Goal: Task Accomplishment & Management: Manage account settings

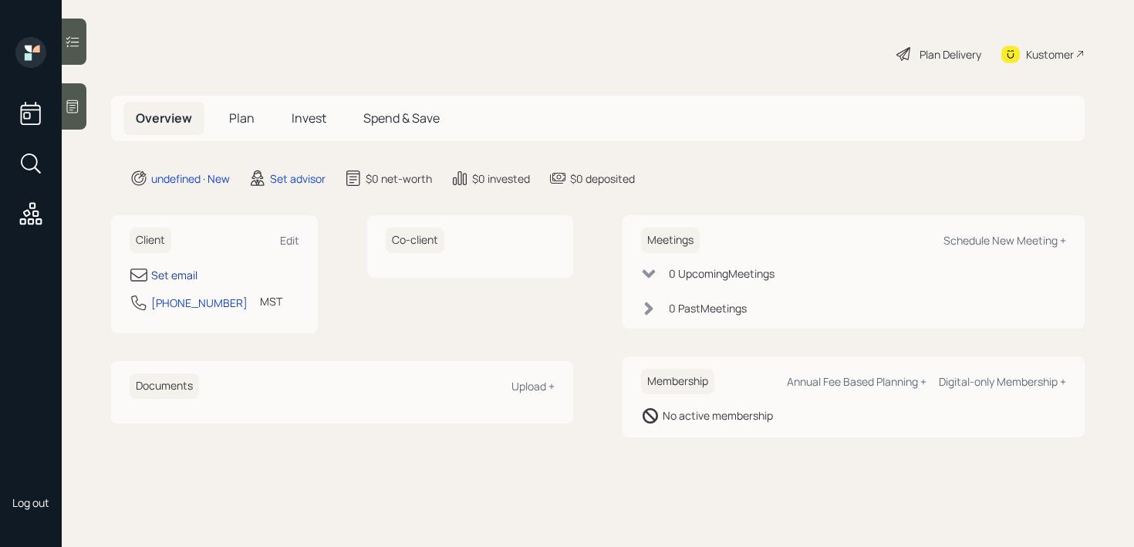
click at [167, 278] on div "Set email" at bounding box center [174, 275] width 46 height 16
select select "America/[GEOGRAPHIC_DATA]"
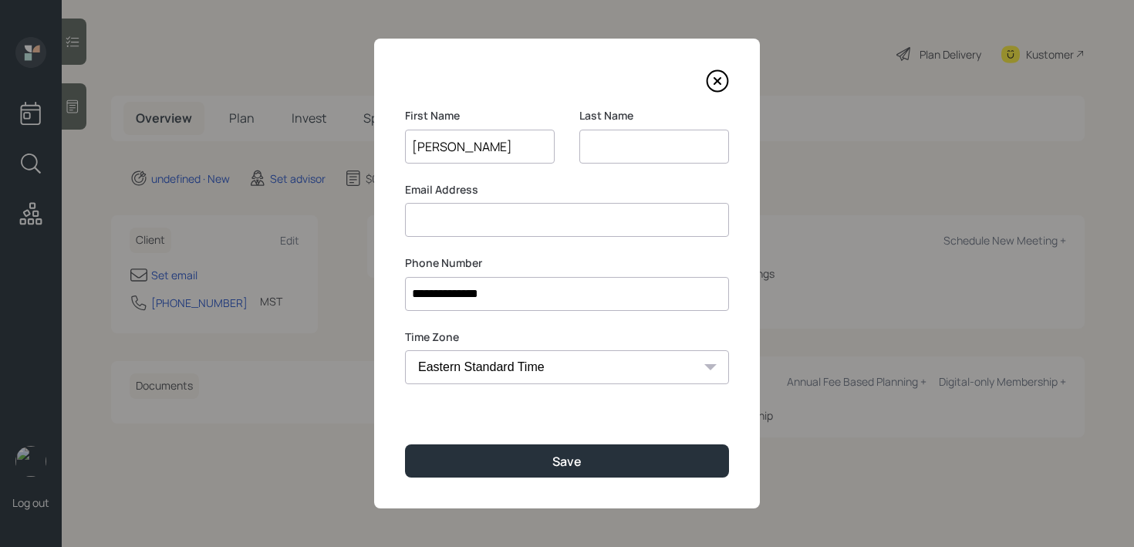
type input "[PERSON_NAME]"
paste input "[PERSON_NAME]"
click at [591, 145] on input "[PERSON_NAME]" at bounding box center [654, 147] width 150 height 34
type input "[PERSON_NAME]"
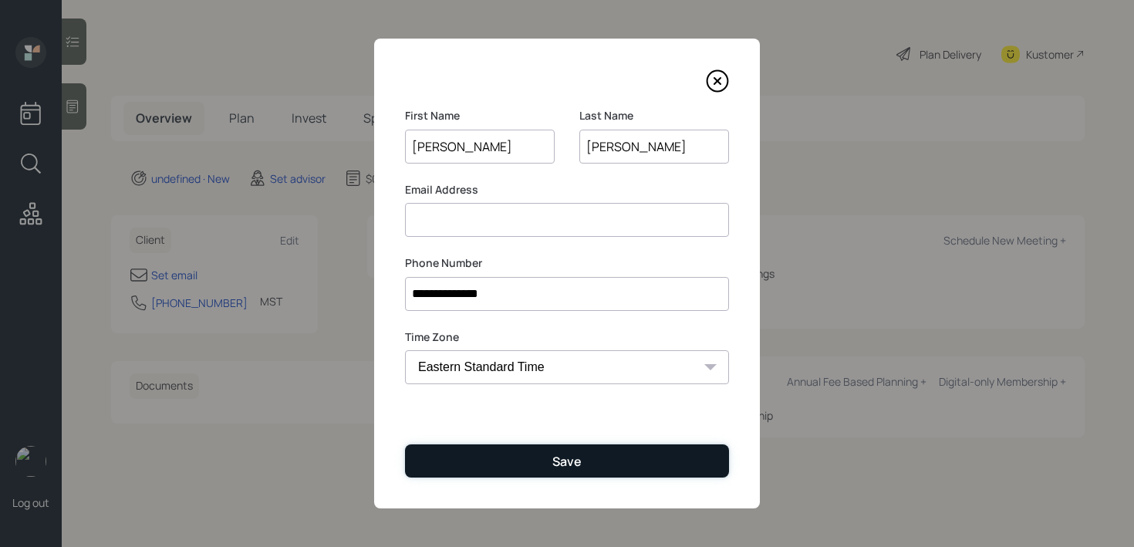
click at [523, 446] on button "Save" at bounding box center [567, 460] width 324 height 33
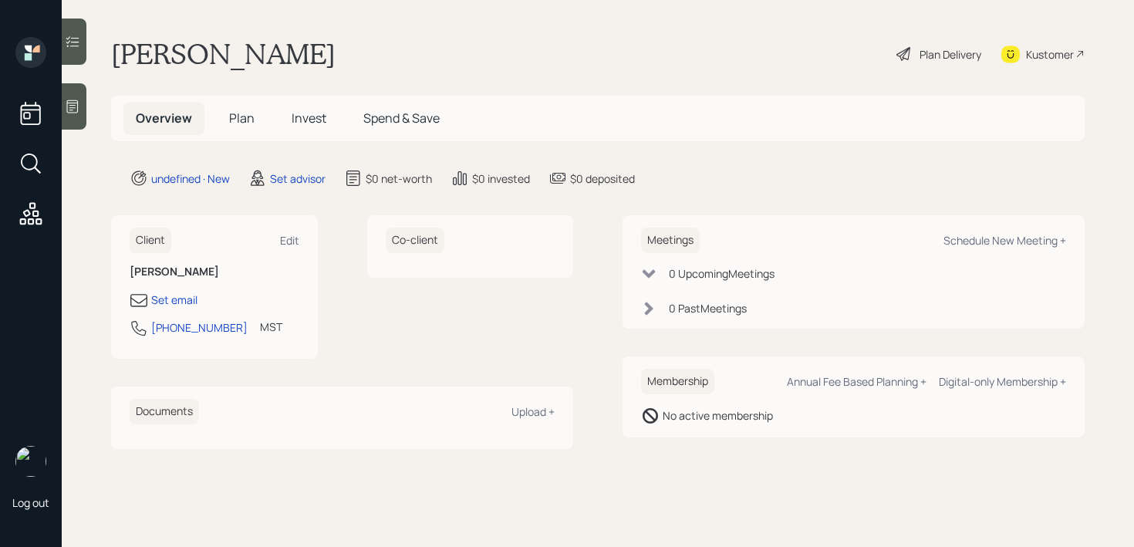
click at [81, 95] on div at bounding box center [74, 106] width 25 height 46
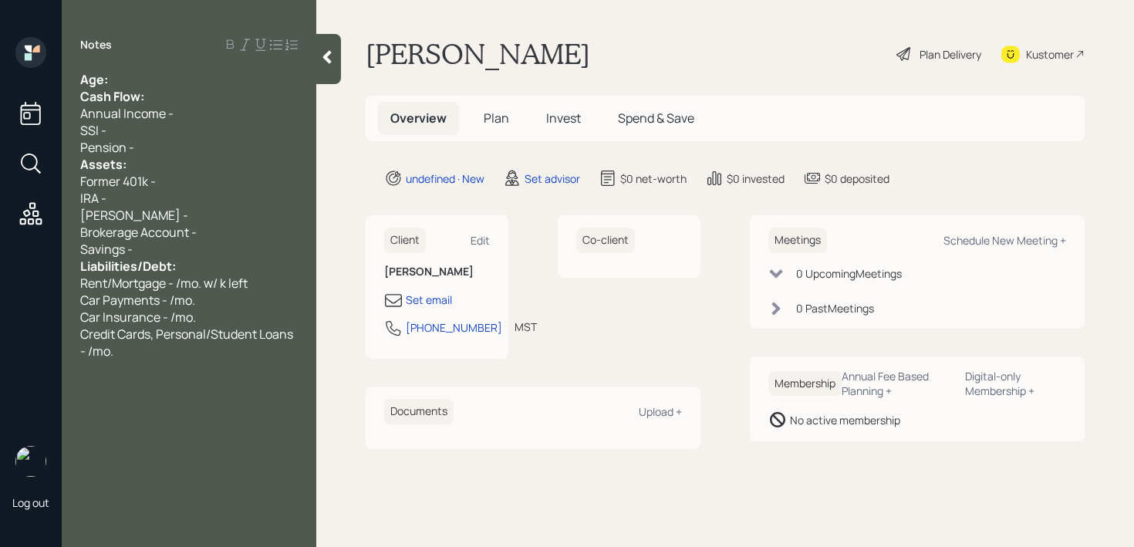
click at [197, 92] on div "Cash Flow:" at bounding box center [189, 96] width 218 height 17
click at [191, 88] on div "Cash Flow:" at bounding box center [189, 96] width 218 height 17
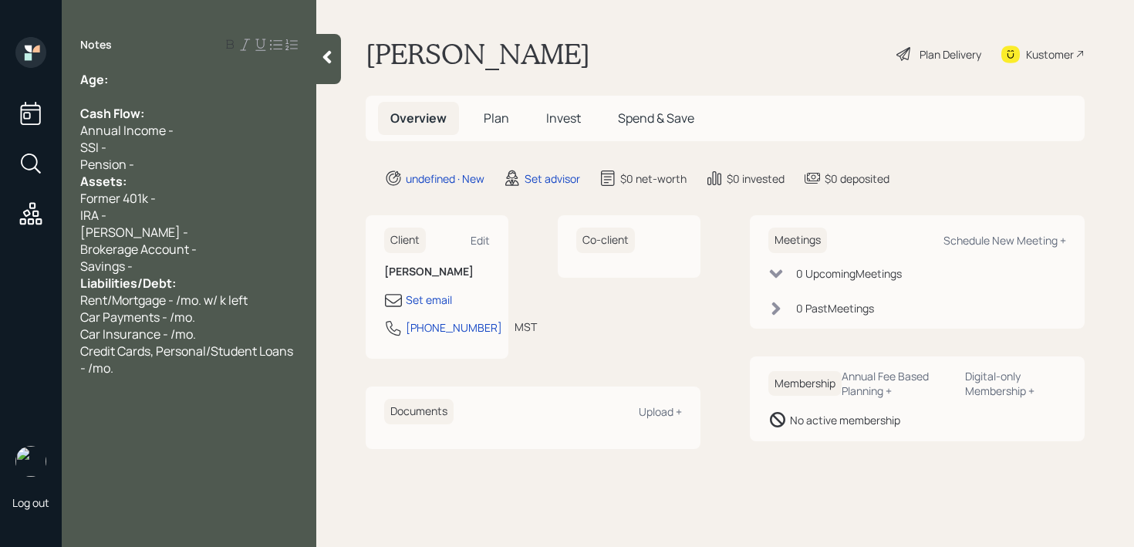
click at [157, 170] on div "Pension -" at bounding box center [189, 164] width 218 height 17
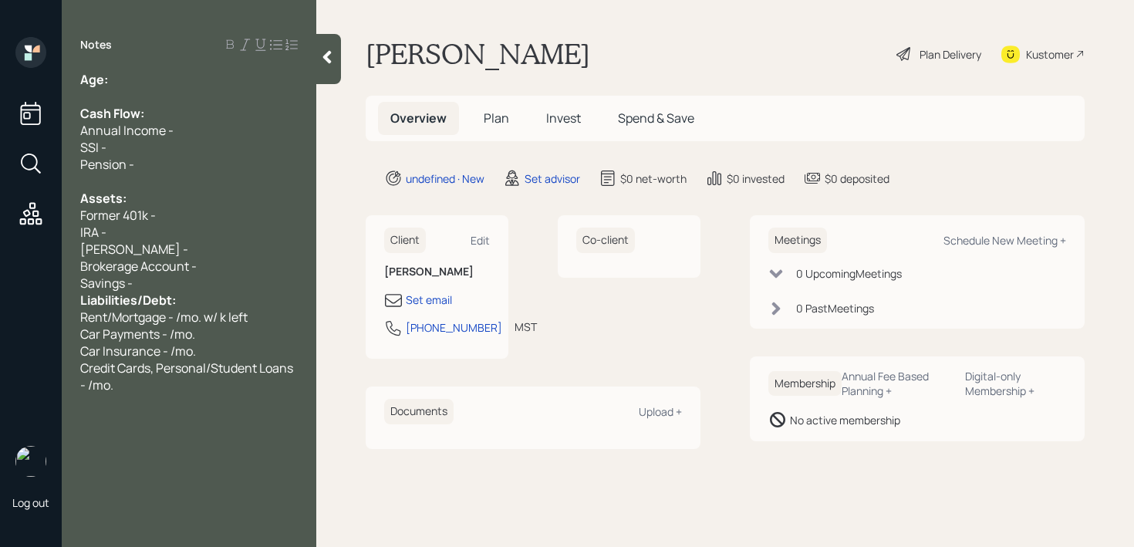
click at [181, 278] on div "Savings -" at bounding box center [189, 283] width 218 height 17
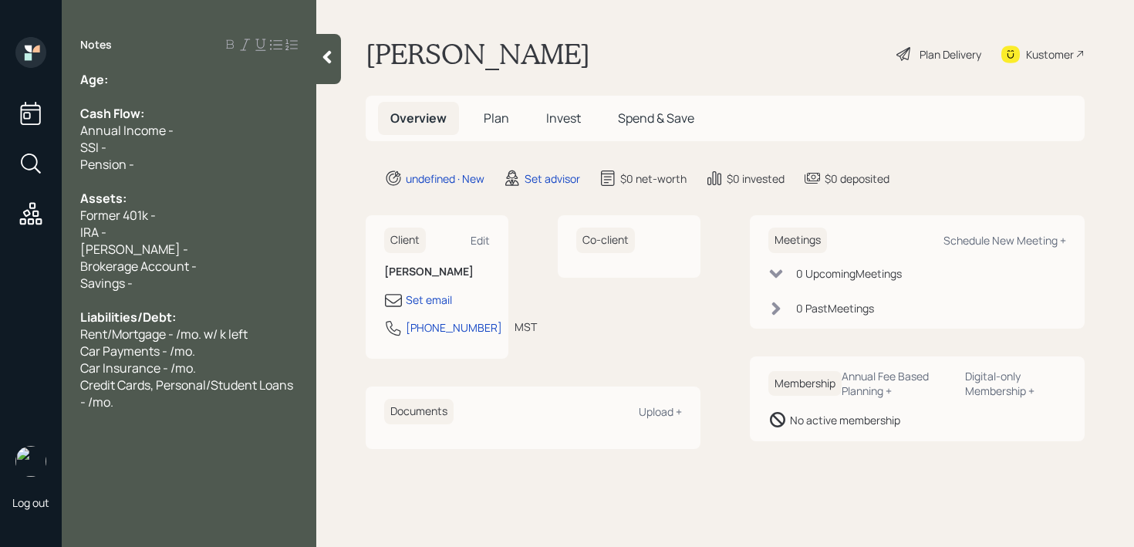
click at [126, 226] on div "IRA -" at bounding box center [189, 232] width 218 height 17
click at [116, 252] on span "[PERSON_NAME] -" at bounding box center [134, 249] width 108 height 17
click at [86, 258] on span "Brokerage Account -" at bounding box center [138, 266] width 116 height 17
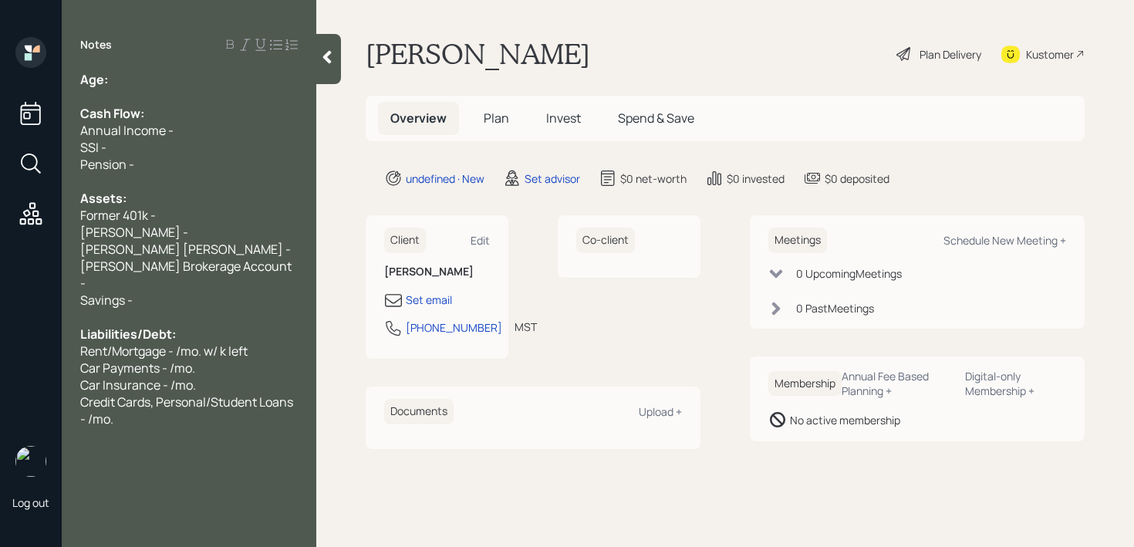
click at [180, 251] on span "[PERSON_NAME] [PERSON_NAME] -" at bounding box center [185, 249] width 211 height 17
click at [201, 247] on div "[PERSON_NAME] [PERSON_NAME] -" at bounding box center [189, 249] width 218 height 17
click at [201, 221] on div "Former 401k -" at bounding box center [189, 215] width 218 height 17
drag, startPoint x: 126, startPoint y: 217, endPoint x: 33, endPoint y: 217, distance: 92.6
click at [33, 217] on div "Log out Notes Age: Cash Flow: Annual Income - SSI - Pension - Assets: Former 40…" at bounding box center [567, 273] width 1134 height 547
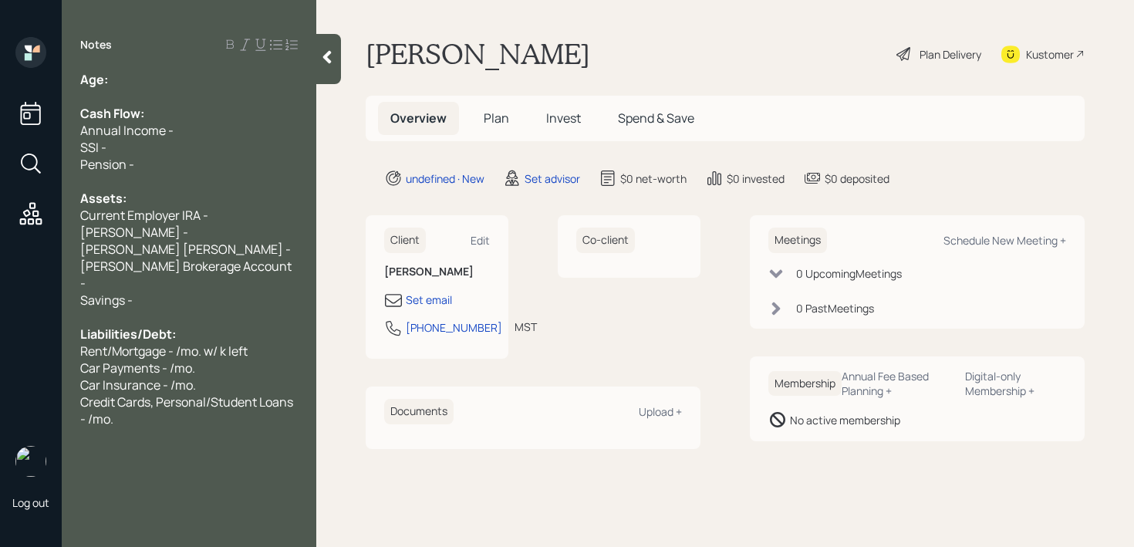
click at [194, 229] on div "[PERSON_NAME] -" at bounding box center [189, 232] width 218 height 17
click at [209, 246] on div "[PERSON_NAME] [PERSON_NAME] -" at bounding box center [189, 249] width 218 height 17
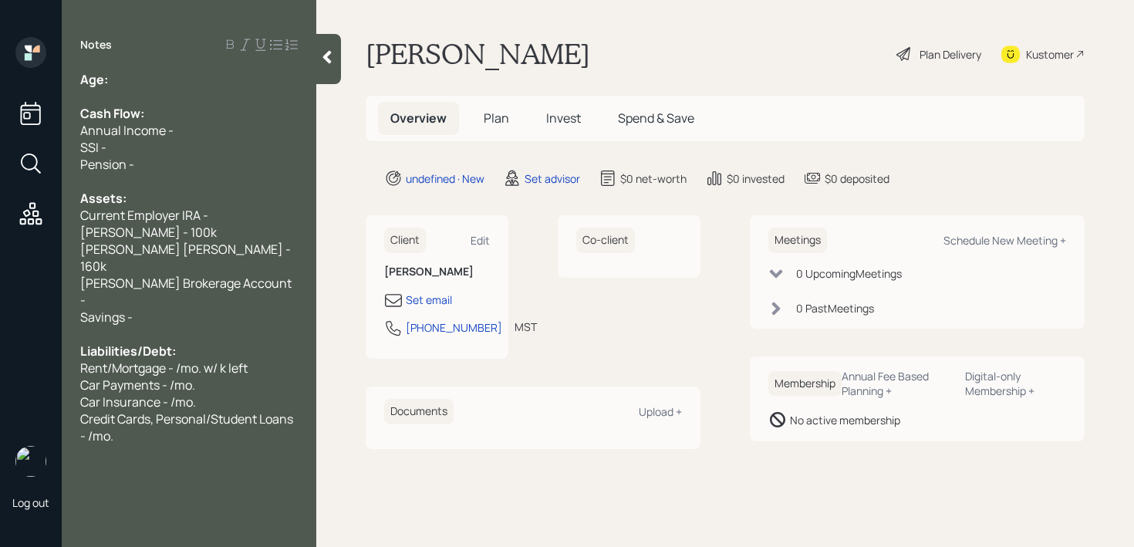
click at [187, 251] on span "[PERSON_NAME] [PERSON_NAME] - 160k" at bounding box center [186, 258] width 213 height 34
click at [159, 233] on span "[PERSON_NAME] - 100k" at bounding box center [148, 232] width 137 height 17
drag, startPoint x: 251, startPoint y: 265, endPoint x: 0, endPoint y: 265, distance: 250.7
click at [0, 265] on div "Log out Notes Age: Cash Flow: Annual Income - SSI - Pension - Assets: Current E…" at bounding box center [567, 273] width 1134 height 547
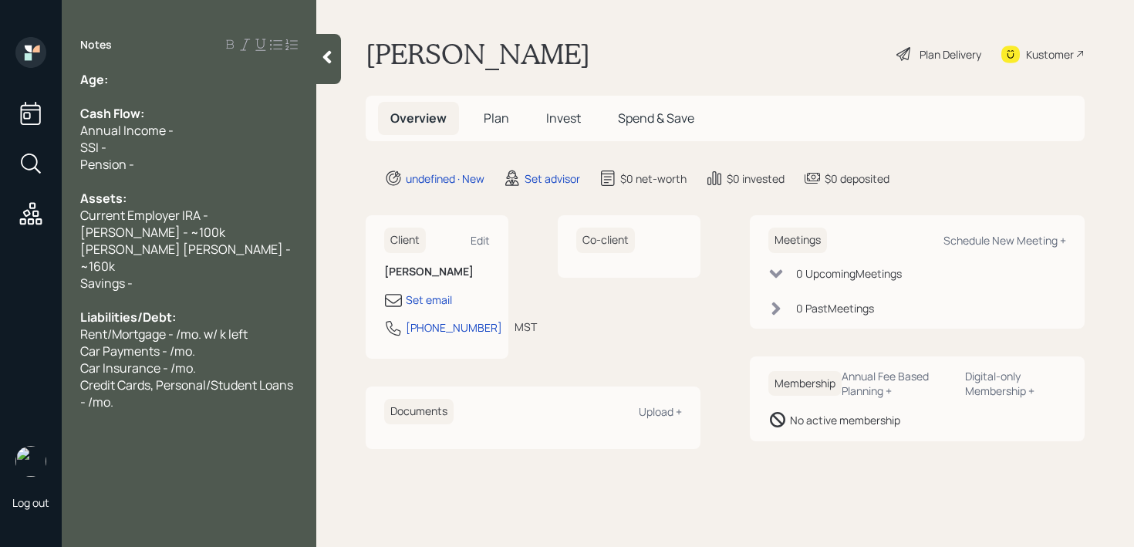
click at [221, 275] on div "Savings -" at bounding box center [189, 283] width 218 height 17
click at [249, 224] on div "[PERSON_NAME] - ~100k" at bounding box center [189, 232] width 218 height 17
click at [256, 218] on div "Current Employer IRA -" at bounding box center [189, 215] width 218 height 17
click at [210, 157] on div "Pension -" at bounding box center [189, 164] width 218 height 17
click at [221, 128] on div "Annual Income -" at bounding box center [189, 130] width 218 height 17
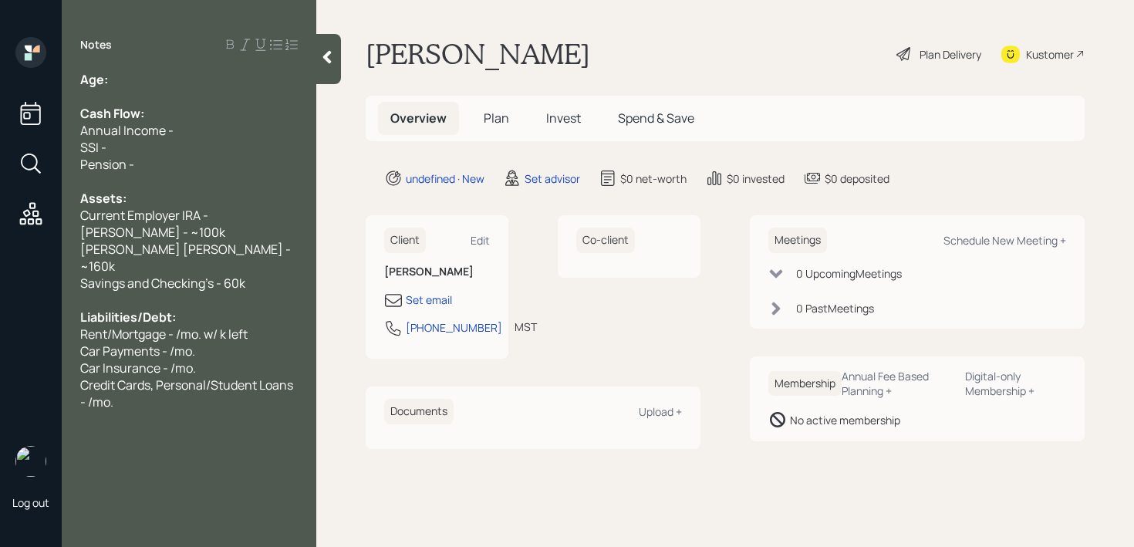
click at [79, 129] on div "Age: Cash Flow: Annual Income - SSI - Pension - Assets: Current Employer IRA - …" at bounding box center [189, 240] width 255 height 339
click at [83, 129] on span "Annual Income -" at bounding box center [126, 130] width 93 height 17
click at [265, 123] on div "Household Annual Income -" at bounding box center [189, 130] width 218 height 17
click at [233, 72] on div "Age:" at bounding box center [189, 79] width 218 height 17
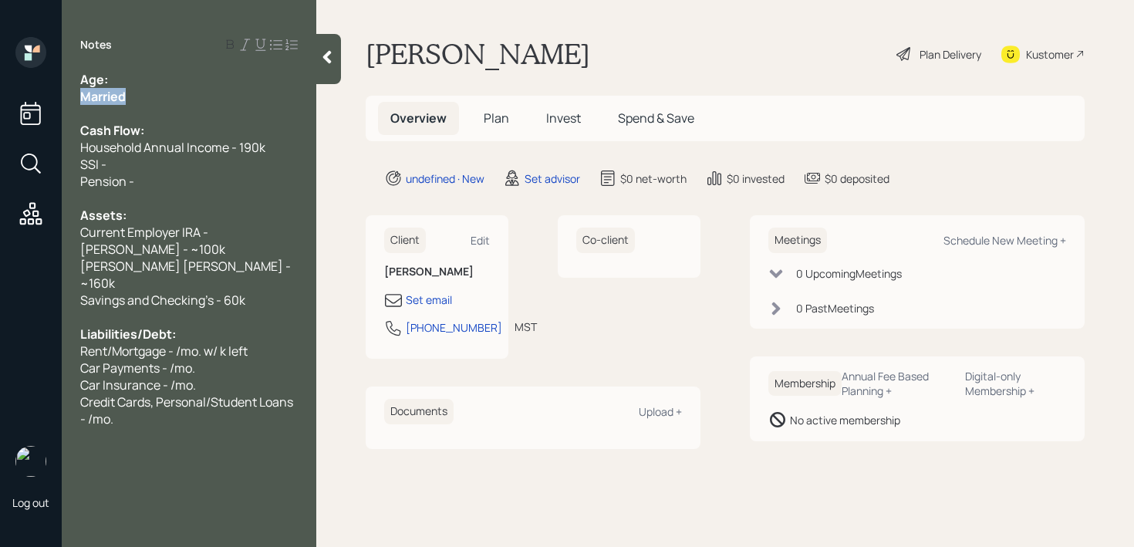
drag, startPoint x: 138, startPoint y: 97, endPoint x: 36, endPoint y: 97, distance: 101.8
click at [37, 97] on div "Log out Notes Age: Married Cash Flow: Household Annual Income - 190k SSI - Pens…" at bounding box center [567, 273] width 1134 height 547
click at [134, 77] on div "Age:" at bounding box center [189, 79] width 218 height 17
drag, startPoint x: 169, startPoint y: 76, endPoint x: 107, endPoint y: 76, distance: 61.7
click at [107, 76] on div "Age: Both 66" at bounding box center [189, 79] width 218 height 17
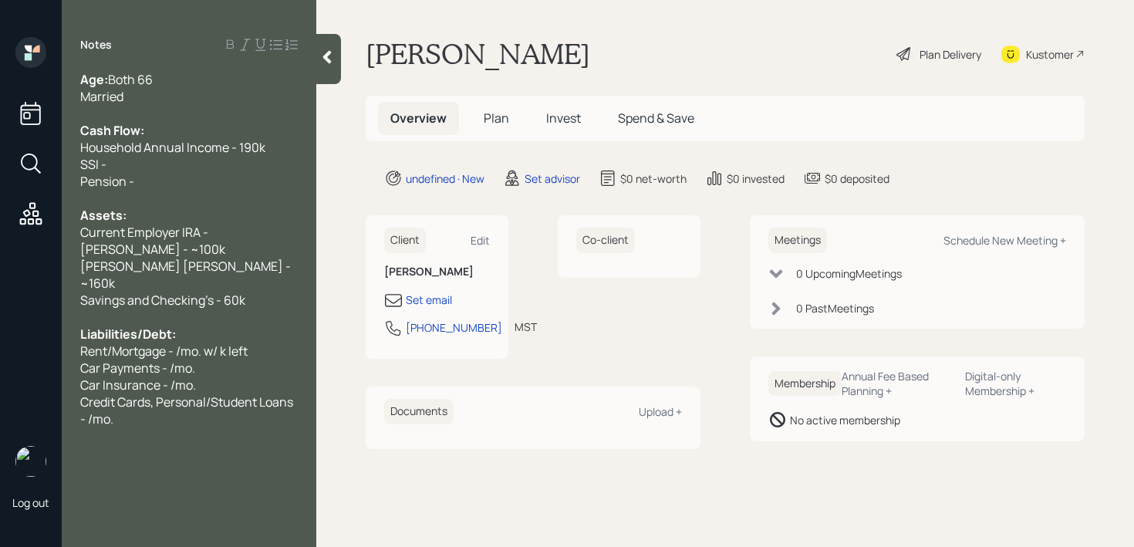
click at [160, 98] on div "Married" at bounding box center [189, 96] width 218 height 17
click at [171, 69] on div "Notes Age: Both 66 Married Cash Flow: Household Annual Income - 190k SSI - Pens…" at bounding box center [189, 282] width 255 height 491
click at [171, 83] on div "Age: Both 66" at bounding box center [189, 79] width 218 height 17
click at [147, 163] on div "SSI -" at bounding box center [189, 164] width 218 height 17
click at [208, 164] on div "Wife's SSI - 1444/mo," at bounding box center [189, 164] width 218 height 17
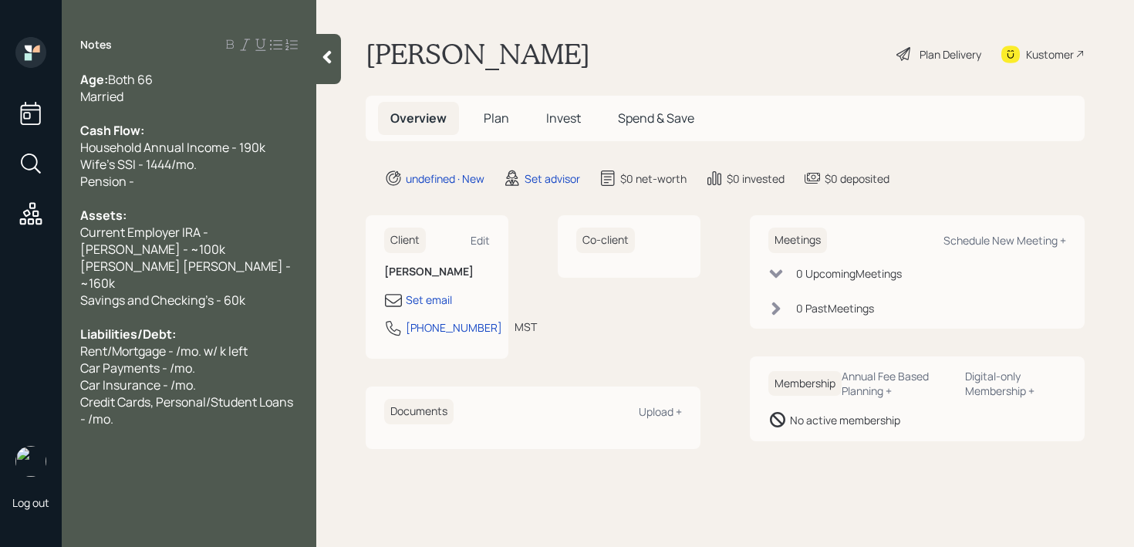
click at [175, 80] on div "Age: Both 66" at bounding box center [189, 79] width 218 height 17
drag, startPoint x: 187, startPoint y: 184, endPoint x: 15, endPoint y: 184, distance: 171.2
click at [15, 184] on div "Log out Notes Age: [DEMOGRAPHIC_DATA] Married Cash Flow: Household Annual Incom…" at bounding box center [567, 273] width 1134 height 547
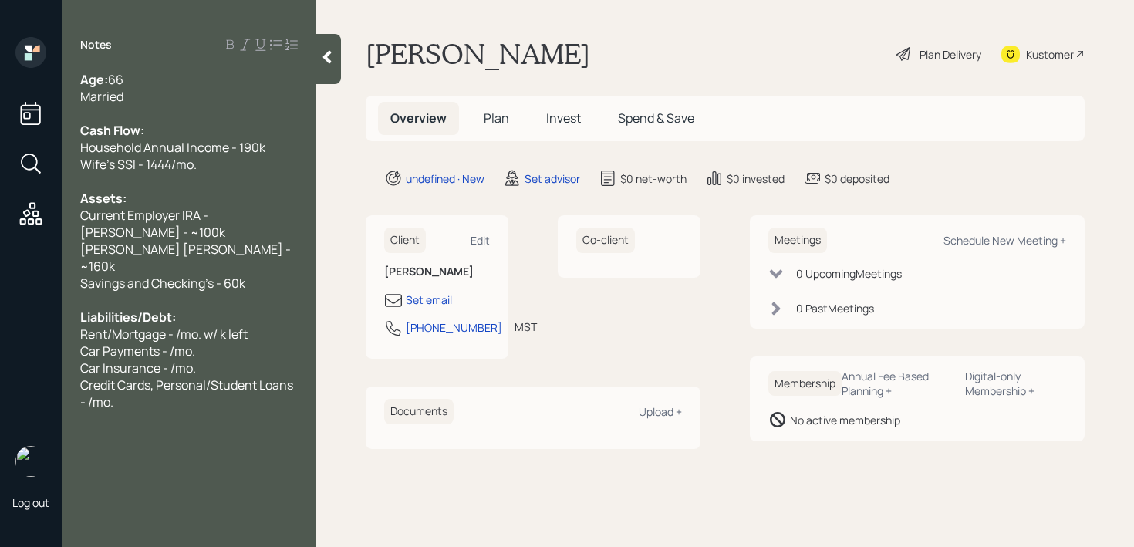
click at [263, 219] on div "Current Employer IRA -" at bounding box center [189, 215] width 218 height 17
drag, startPoint x: 282, startPoint y: 208, endPoint x: 88, endPoint y: 208, distance: 194.4
click at [91, 208] on div "Current Employer IRA - 50k" at bounding box center [189, 215] width 218 height 17
click at [212, 234] on div "[PERSON_NAME] - ~100k" at bounding box center [189, 232] width 218 height 17
click at [245, 244] on div "[PERSON_NAME] [PERSON_NAME] - ~160k" at bounding box center [189, 258] width 218 height 34
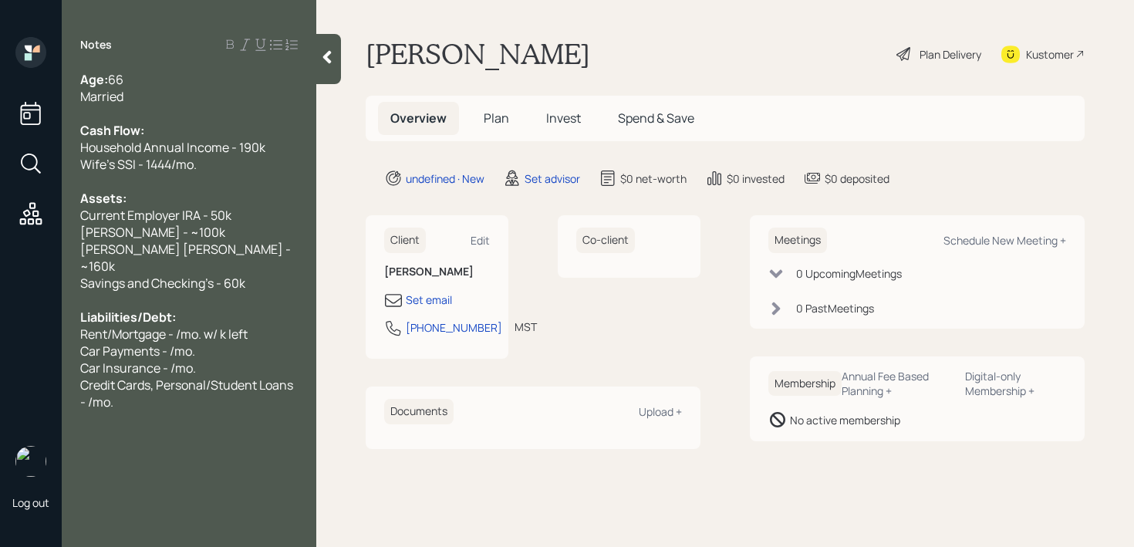
click at [262, 225] on div "[PERSON_NAME] - ~100k" at bounding box center [189, 232] width 218 height 17
click at [272, 211] on div "Current Employer IRA - 50k" at bounding box center [189, 215] width 218 height 17
click at [194, 359] on div "Car Insurance - /mo." at bounding box center [189, 367] width 218 height 17
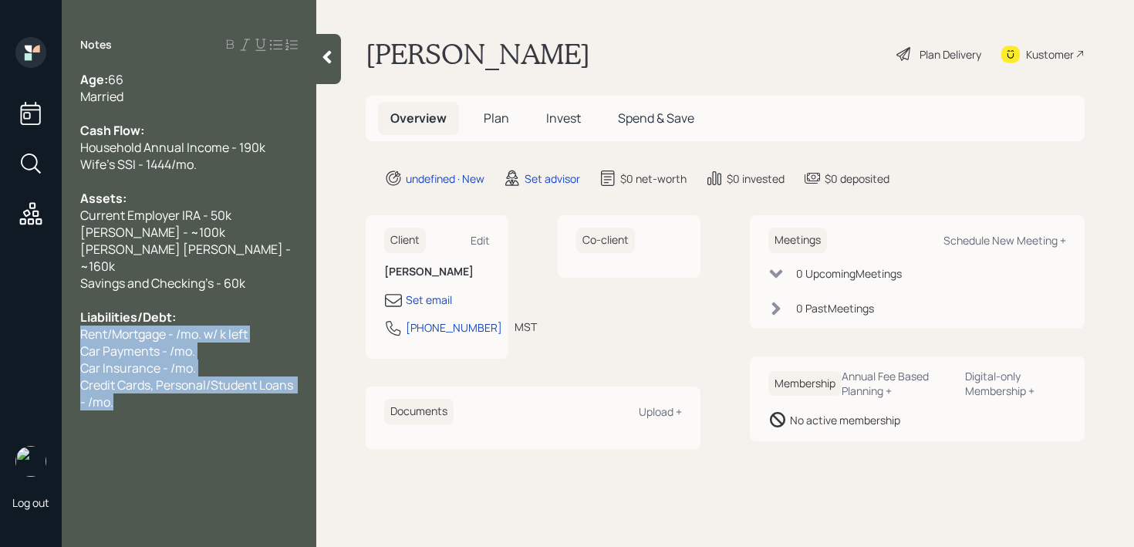
drag, startPoint x: 130, startPoint y: 390, endPoint x: 75, endPoint y: 324, distance: 85.4
click at [75, 324] on div "Age: [DEMOGRAPHIC_DATA] Married Cash Flow: Household Annual Income - 190k Wife'…" at bounding box center [189, 240] width 255 height 339
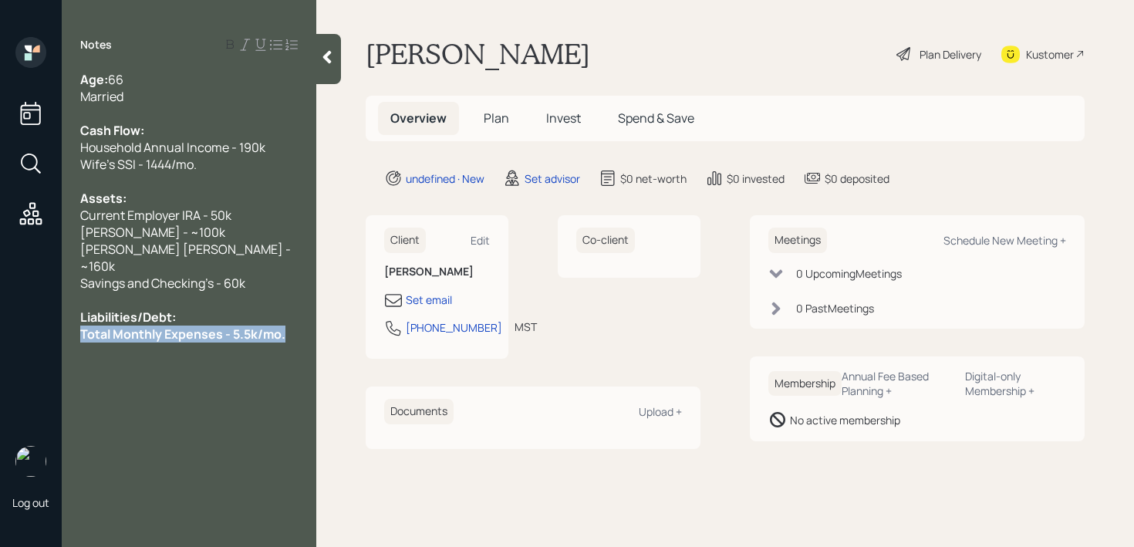
drag, startPoint x: 285, startPoint y: 317, endPoint x: 0, endPoint y: 317, distance: 285.4
click at [0, 317] on div "Log out Notes Age: [DEMOGRAPHIC_DATA] Married Cash Flow: Household Annual Incom…" at bounding box center [567, 273] width 1134 height 547
click at [228, 326] on span "Total Monthly Expenses - 5.5k/mo." at bounding box center [176, 334] width 192 height 17
click at [279, 326] on span "Total Monthly Expenses - ~5.5k/mo." at bounding box center [180, 334] width 201 height 17
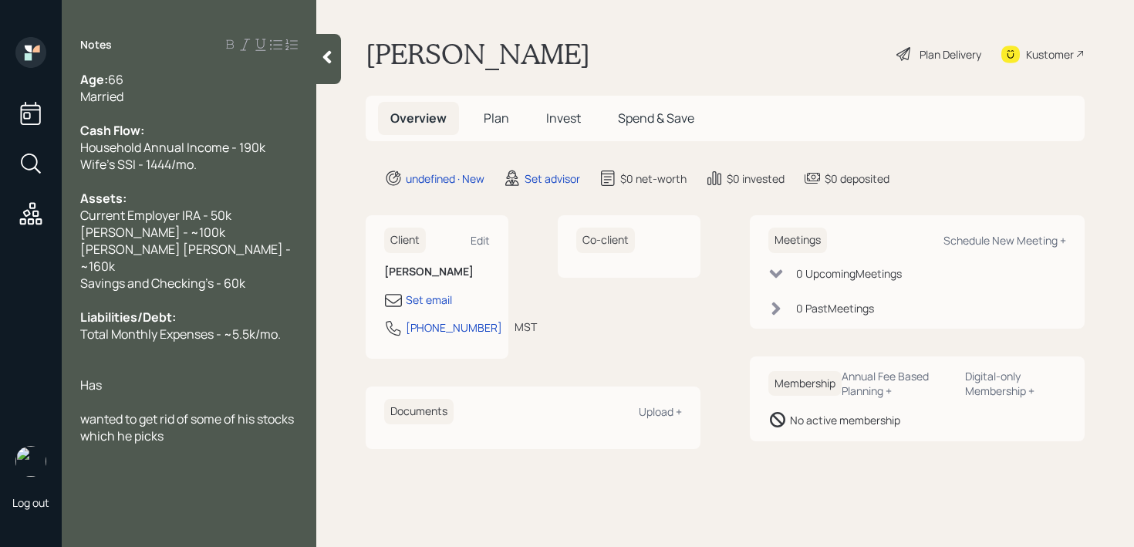
click at [235, 359] on div at bounding box center [189, 367] width 218 height 17
click at [235, 376] on div "Has" at bounding box center [189, 384] width 218 height 17
click at [216, 420] on div "wanted to get rid of some of his stocks which he picks" at bounding box center [189, 427] width 218 height 34
click at [259, 421] on span "wanted to get rid of some of his stocks which he picks. (amazon nvidia, shopify)" at bounding box center [188, 435] width 216 height 51
click at [86, 430] on span "wanted to get rid of some of his stocks which he picks. (amazon, nvidia, shopif…" at bounding box center [188, 435] width 216 height 51
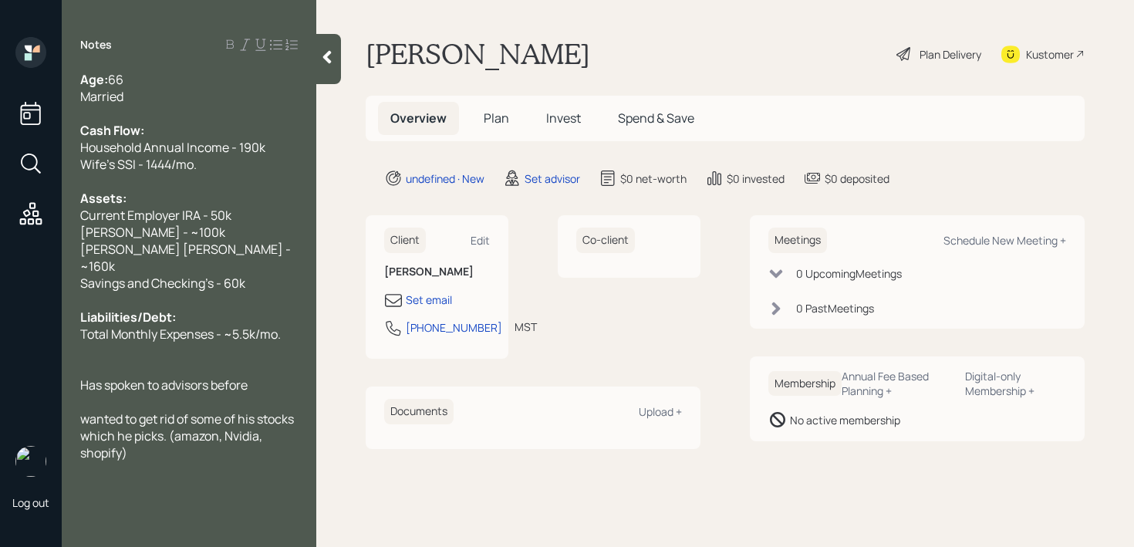
click at [130, 440] on span "wanted to get rid of some of his stocks which he picks. (amazon, Nvidia, shopif…" at bounding box center [188, 435] width 216 height 51
click at [220, 419] on span "wanted to get rid of some of his stocks which he picks. (amazon, Nvidia, Shopif…" at bounding box center [188, 435] width 216 height 51
click at [242, 410] on span "wanted to get rid of some of his stocks which he picks. (Amazon, Nvidia, Shopif…" at bounding box center [188, 435] width 216 height 51
click at [258, 376] on div "Has spoken to advisors before" at bounding box center [189, 384] width 218 height 17
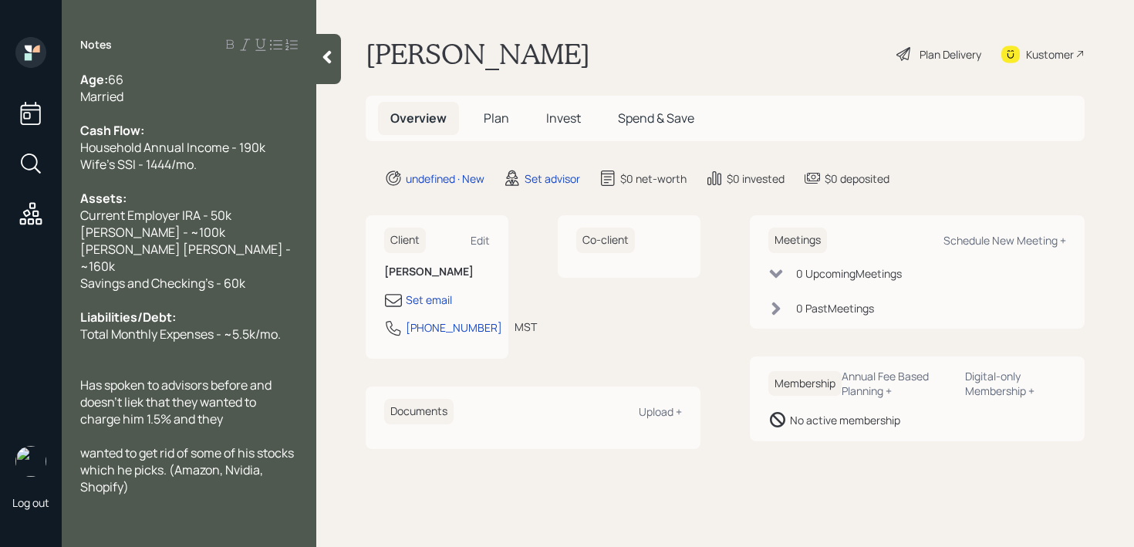
click at [111, 444] on span "wanted to get rid of some of his stocks which he picks. (Amazon, Nvidia, Shopif…" at bounding box center [188, 469] width 216 height 51
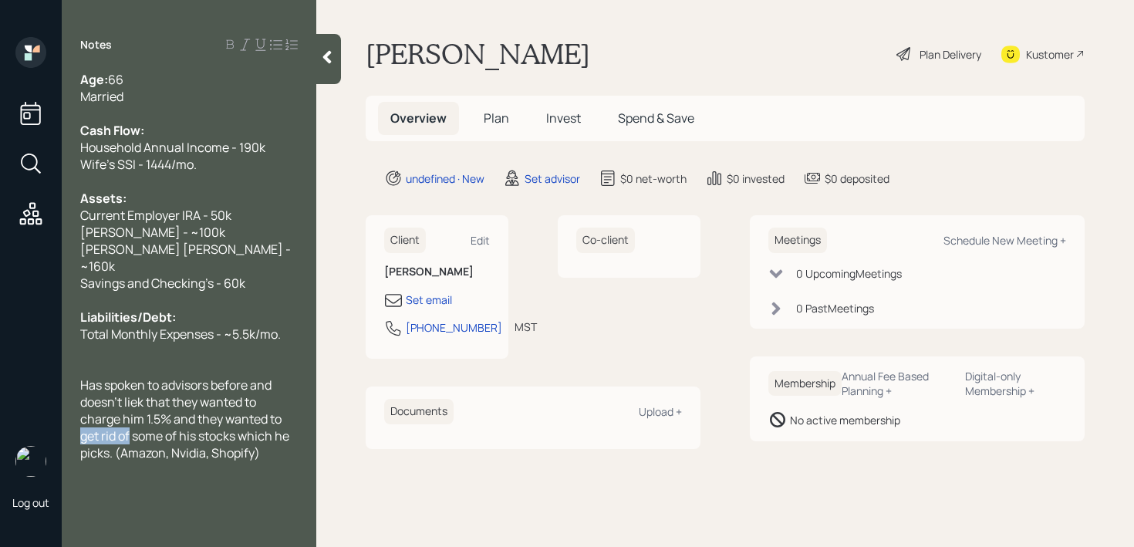
drag, startPoint x: 130, startPoint y: 420, endPoint x: 62, endPoint y: 420, distance: 67.9
click at [62, 420] on div "Age: [DEMOGRAPHIC_DATA] Married Cash Flow: Household Annual Income - 190k Wife'…" at bounding box center [189, 266] width 255 height 390
click at [236, 439] on div "Has spoken to advisors before and doesn't liek that they wanted to charge him 1…" at bounding box center [189, 418] width 218 height 85
click at [143, 383] on span "Has spoken to advisors before and doesn't liek that they wanted to charge him 1…" at bounding box center [188, 418] width 216 height 85
click at [234, 275] on span "Savings and Checking's - 60k" at bounding box center [162, 283] width 165 height 17
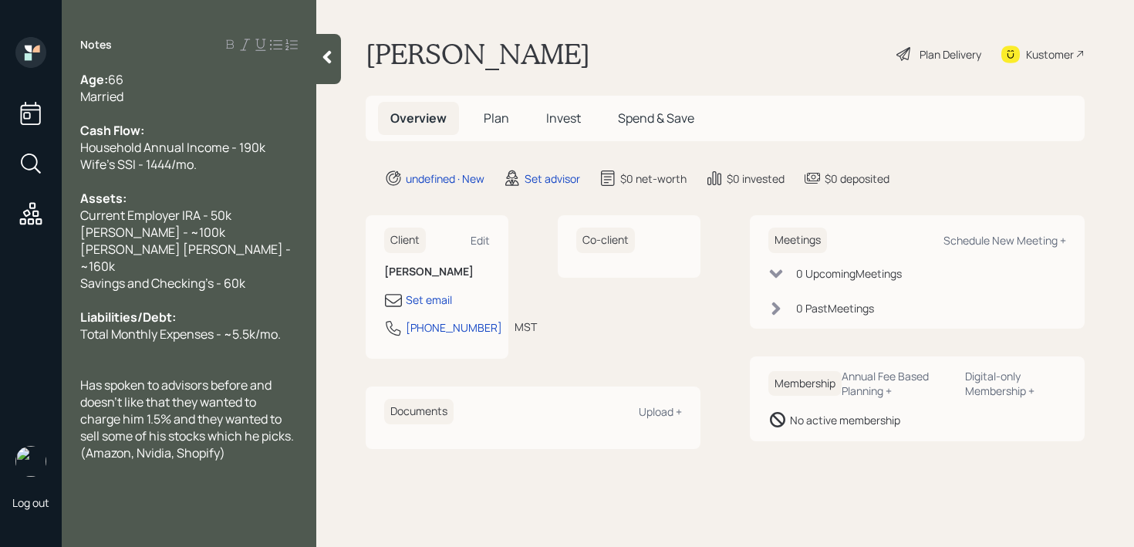
click at [261, 342] on div at bounding box center [189, 350] width 218 height 17
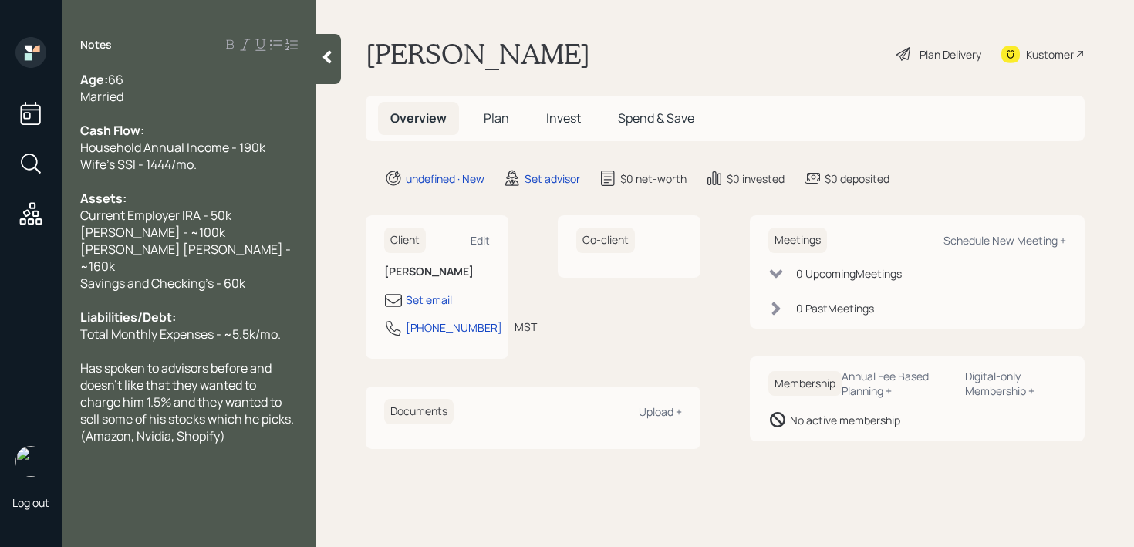
click at [285, 174] on div at bounding box center [189, 181] width 218 height 17
click at [261, 342] on div at bounding box center [189, 350] width 218 height 17
click at [268, 309] on div "Liabilities/Debt:" at bounding box center [189, 317] width 218 height 17
click at [276, 275] on div "Savings and Checking's - 60k" at bounding box center [189, 283] width 218 height 17
click at [214, 114] on div at bounding box center [189, 113] width 218 height 17
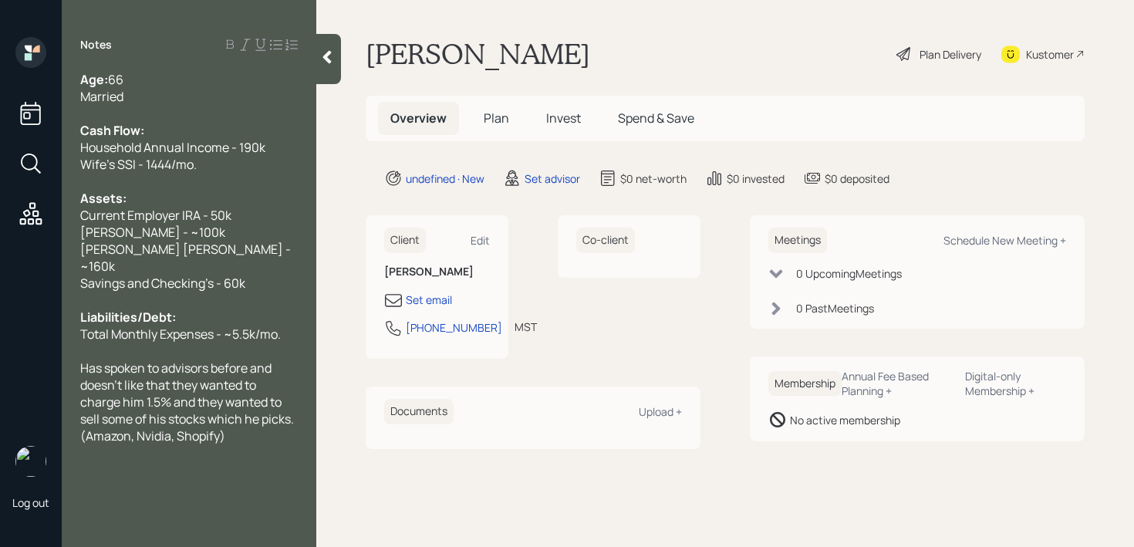
click at [269, 407] on span "Has spoken to advisors before and doesn't like that they wanted to charge him 1…" at bounding box center [188, 401] width 216 height 85
click at [268, 414] on div "Has spoken to advisors before and doesn't like that they wanted to charge him 1…" at bounding box center [189, 401] width 218 height 85
click at [441, 295] on div "Set email" at bounding box center [429, 300] width 46 height 16
select select "America/[GEOGRAPHIC_DATA]"
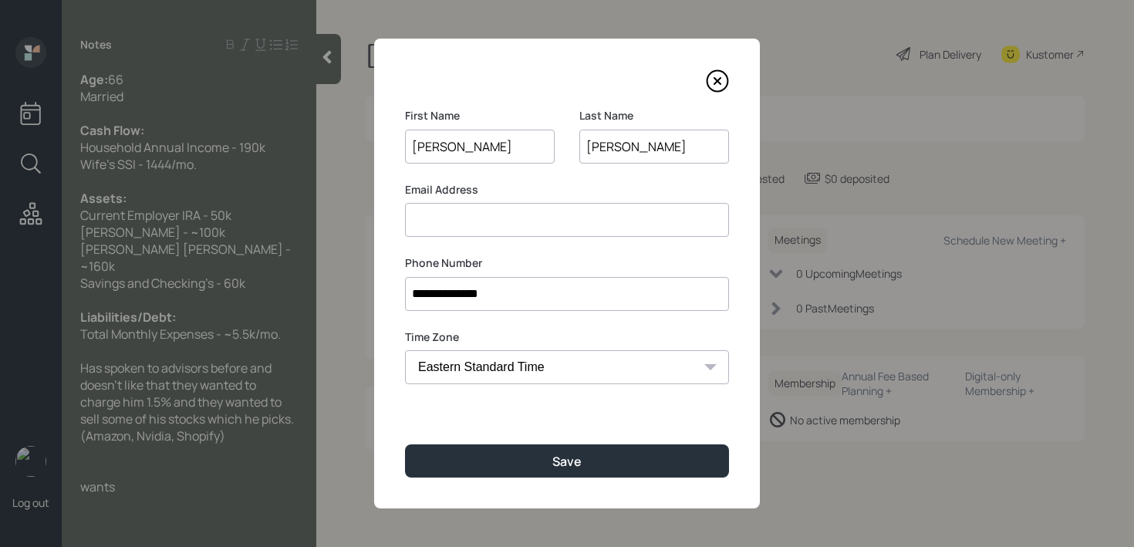
click at [498, 214] on input at bounding box center [567, 220] width 324 height 34
drag, startPoint x: 568, startPoint y: 213, endPoint x: 295, endPoint y: 213, distance: 272.3
click at [295, 213] on div "**********" at bounding box center [567, 273] width 1134 height 547
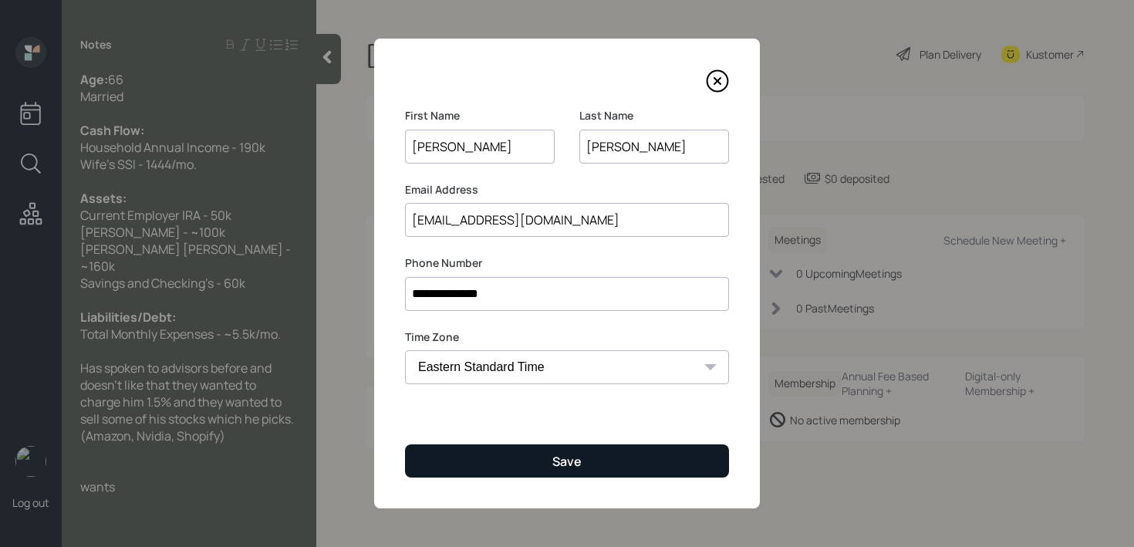
type input "[EMAIL_ADDRESS][DOMAIN_NAME]"
click at [518, 454] on button "Save" at bounding box center [567, 460] width 324 height 33
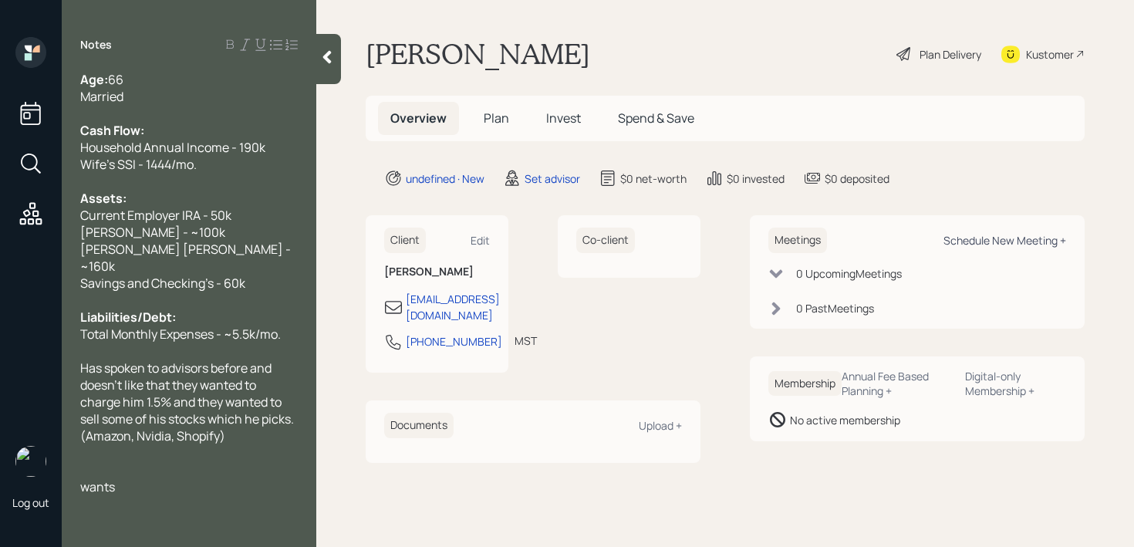
click at [999, 248] on div "Schedule New Meeting +" at bounding box center [1004, 240] width 123 height 15
select select "round-[PERSON_NAME]"
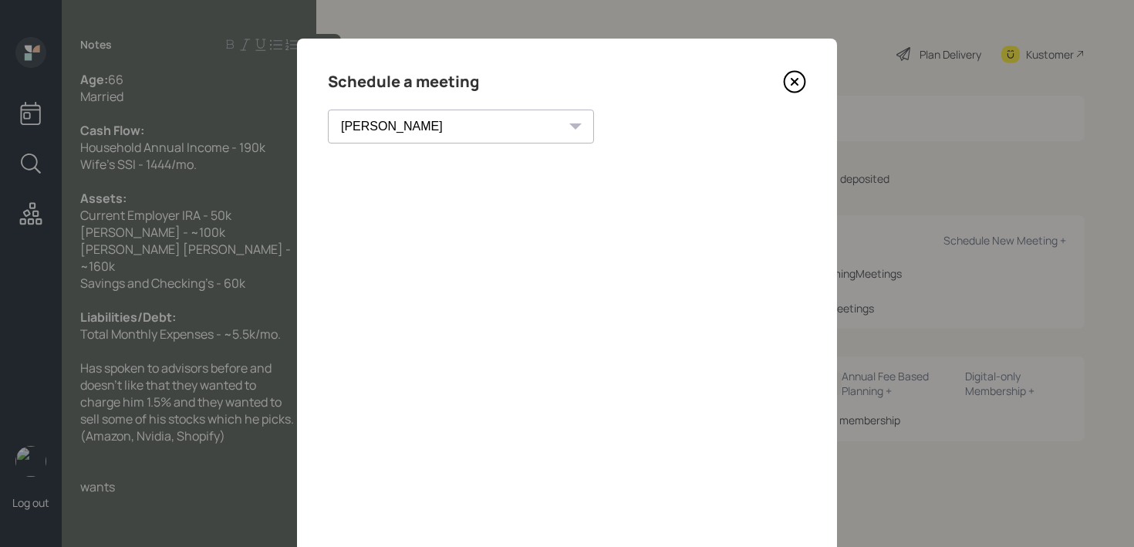
click at [808, 54] on div "Schedule a meeting [PERSON_NAME] [PERSON_NAME] [PERSON_NAME] [PERSON_NAME] [PER…" at bounding box center [567, 347] width 540 height 617
click at [803, 68] on div "Schedule a meeting [PERSON_NAME] [PERSON_NAME] [PERSON_NAME] [PERSON_NAME] [PER…" at bounding box center [567, 347] width 540 height 617
click at [803, 75] on icon at bounding box center [794, 82] width 21 height 21
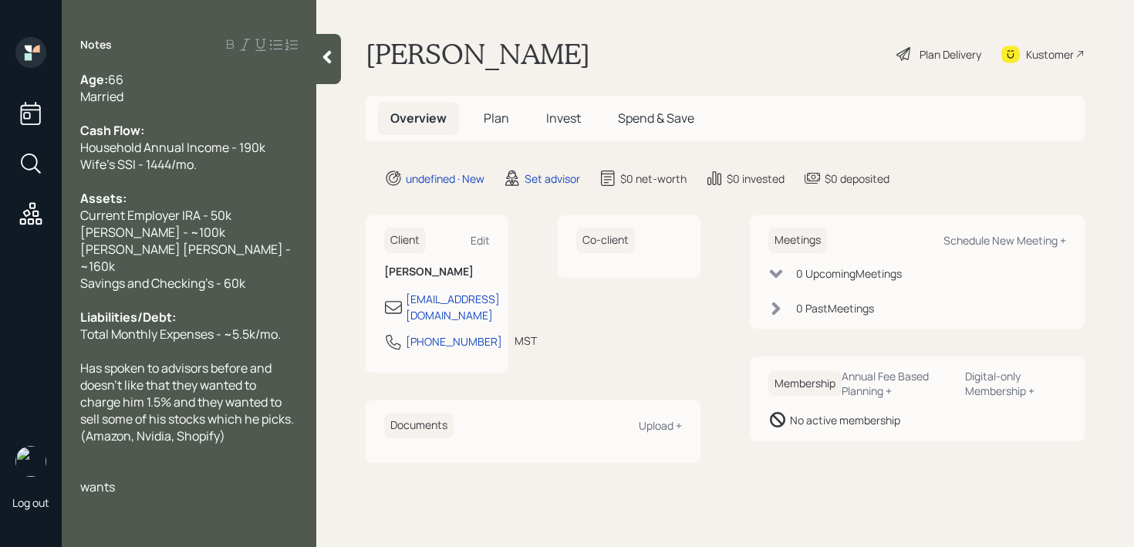
click at [1043, 65] on div "Kustomer" at bounding box center [1042, 54] width 83 height 34
click at [202, 478] on div "wants" at bounding box center [189, 486] width 218 height 17
click at [259, 416] on div "Has spoken to advisors before and doesn't like that they wanted to charge him 1…" at bounding box center [189, 401] width 218 height 85
click at [265, 401] on span "Has spoken to advisors before and doesn't like that they wanted to charge him 1…" at bounding box center [188, 401] width 216 height 85
click at [291, 401] on span "Has spoken to advisors before and doesn't like that they wanted to charge him 1…" at bounding box center [188, 401] width 216 height 85
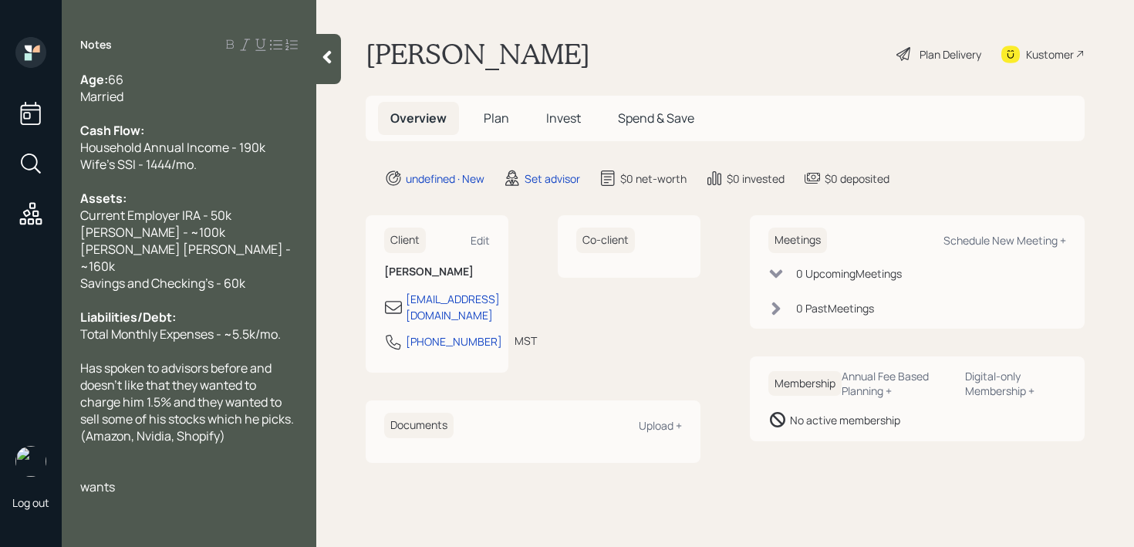
click at [170, 478] on div "wants" at bounding box center [189, 486] width 218 height 17
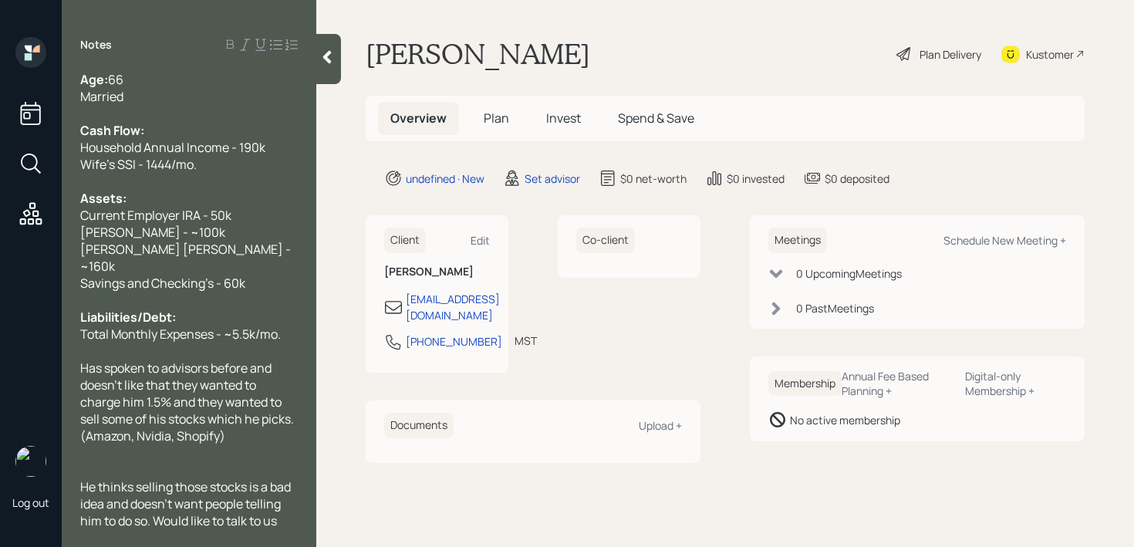
click at [190, 84] on div "Age: [DEMOGRAPHIC_DATA]" at bounding box center [189, 79] width 218 height 17
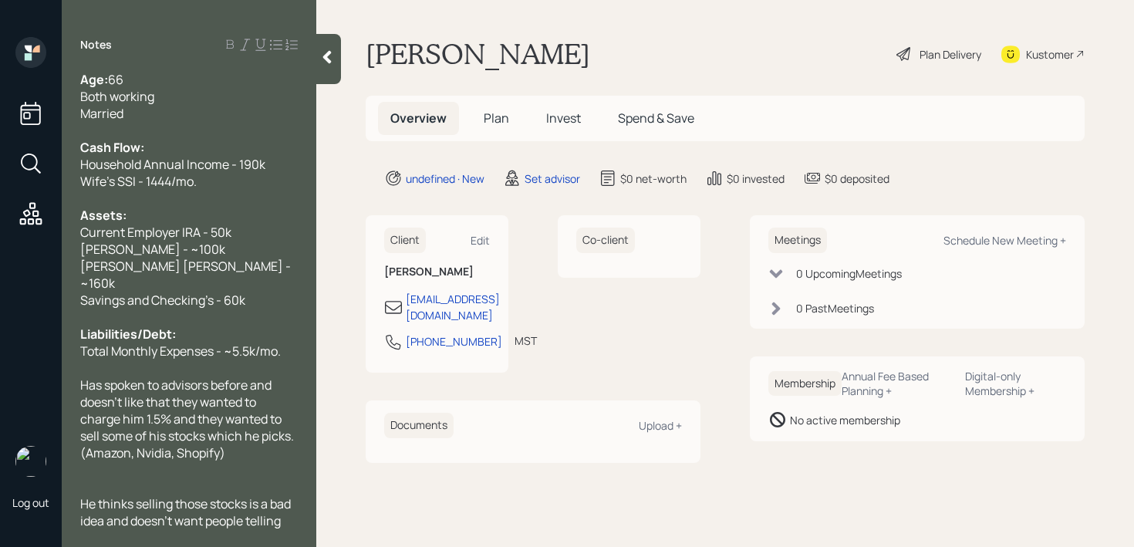
scroll to position [34, 0]
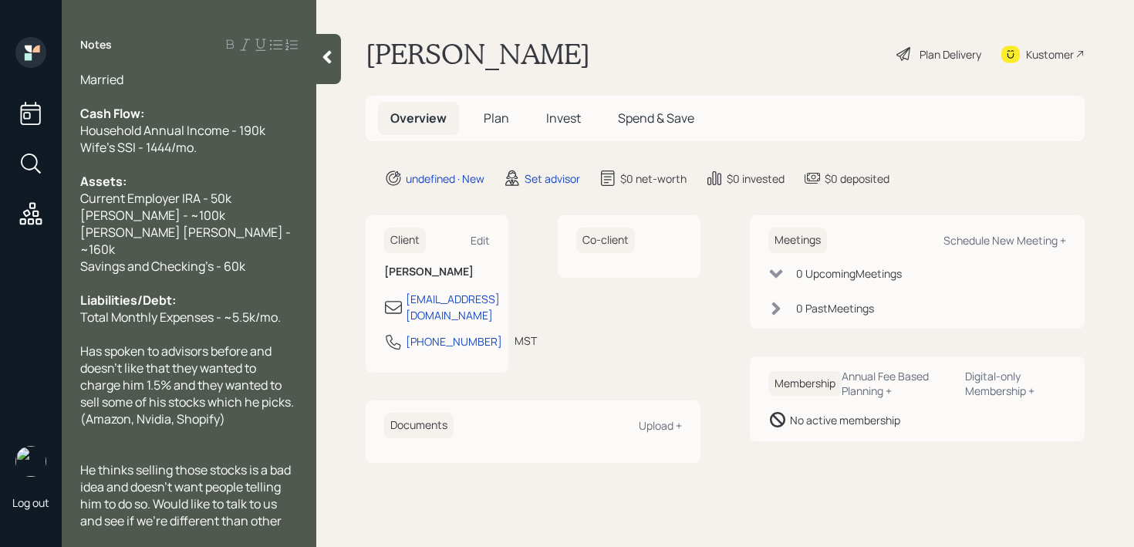
click at [281, 531] on div "Notes Age: [DEMOGRAPHIC_DATA] Both working Married Cash Flow: Household Annual …" at bounding box center [189, 273] width 255 height 547
click at [279, 528] on div "Notes Age: [DEMOGRAPHIC_DATA] Both working Married Cash Flow: Household Annual …" at bounding box center [189, 273] width 255 height 547
click at [268, 521] on div "He thinks selling those stocks is a bad idea and doesn't want people telling hi…" at bounding box center [189, 503] width 218 height 85
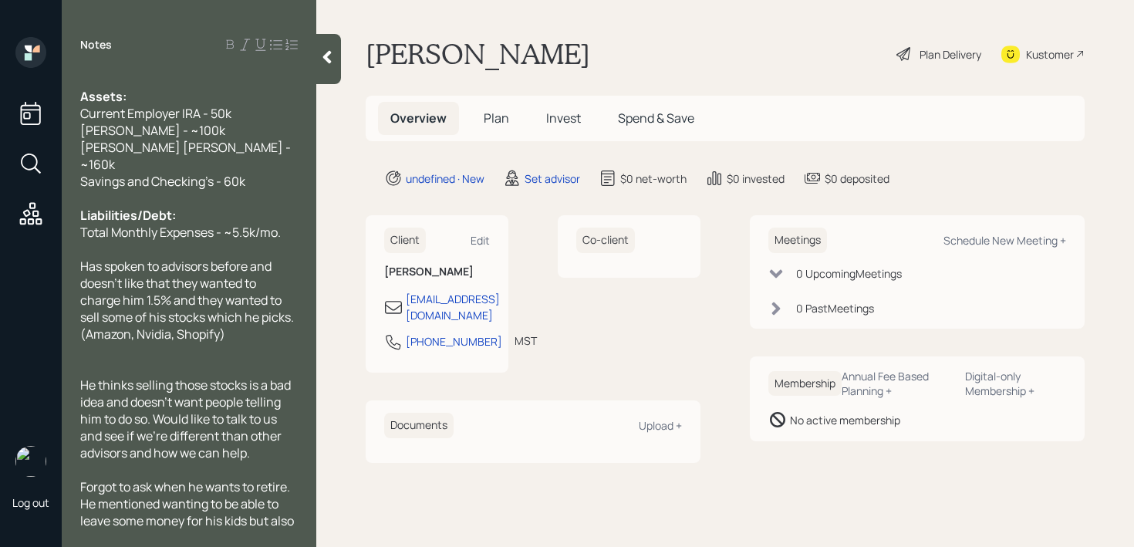
scroll to position [136, 0]
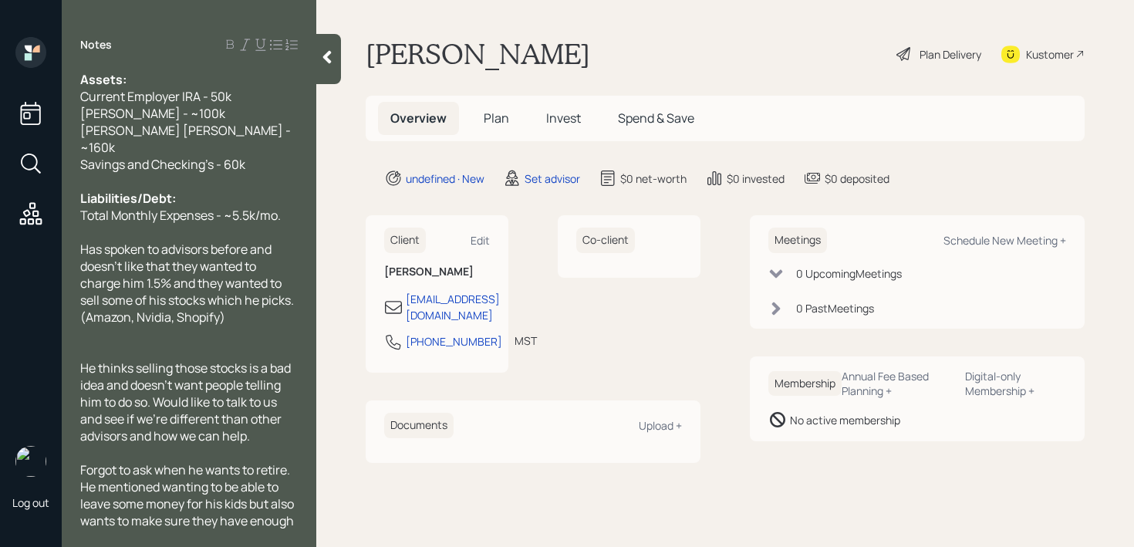
drag, startPoint x: 326, startPoint y: 63, endPoint x: 359, endPoint y: 63, distance: 33.2
click at [326, 63] on icon at bounding box center [326, 56] width 15 height 15
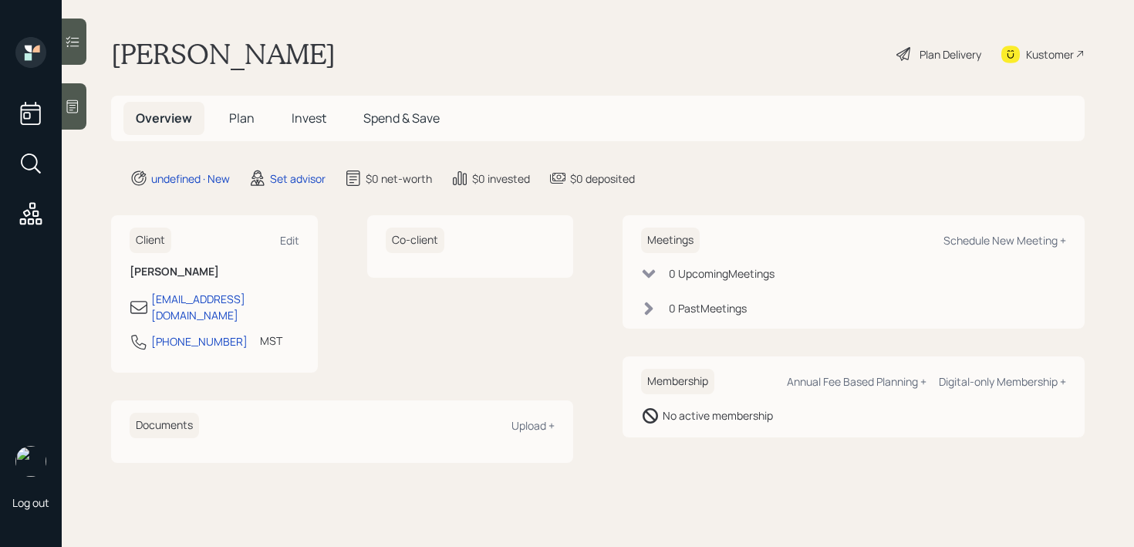
click at [512, 66] on div "[PERSON_NAME] Plan Delivery Kustomer" at bounding box center [597, 54] width 973 height 34
